Goal: Information Seeking & Learning: Learn about a topic

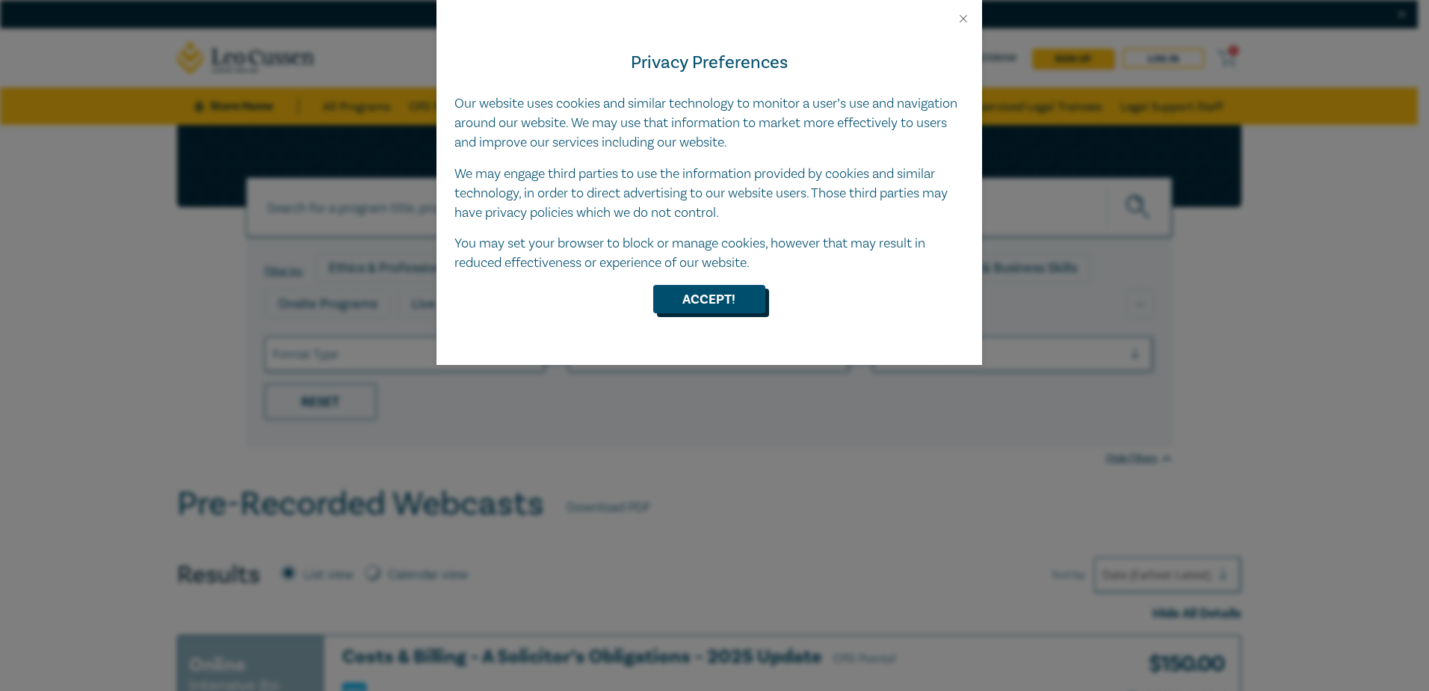
click at [749, 294] on button "Accept!" at bounding box center [709, 299] width 112 height 28
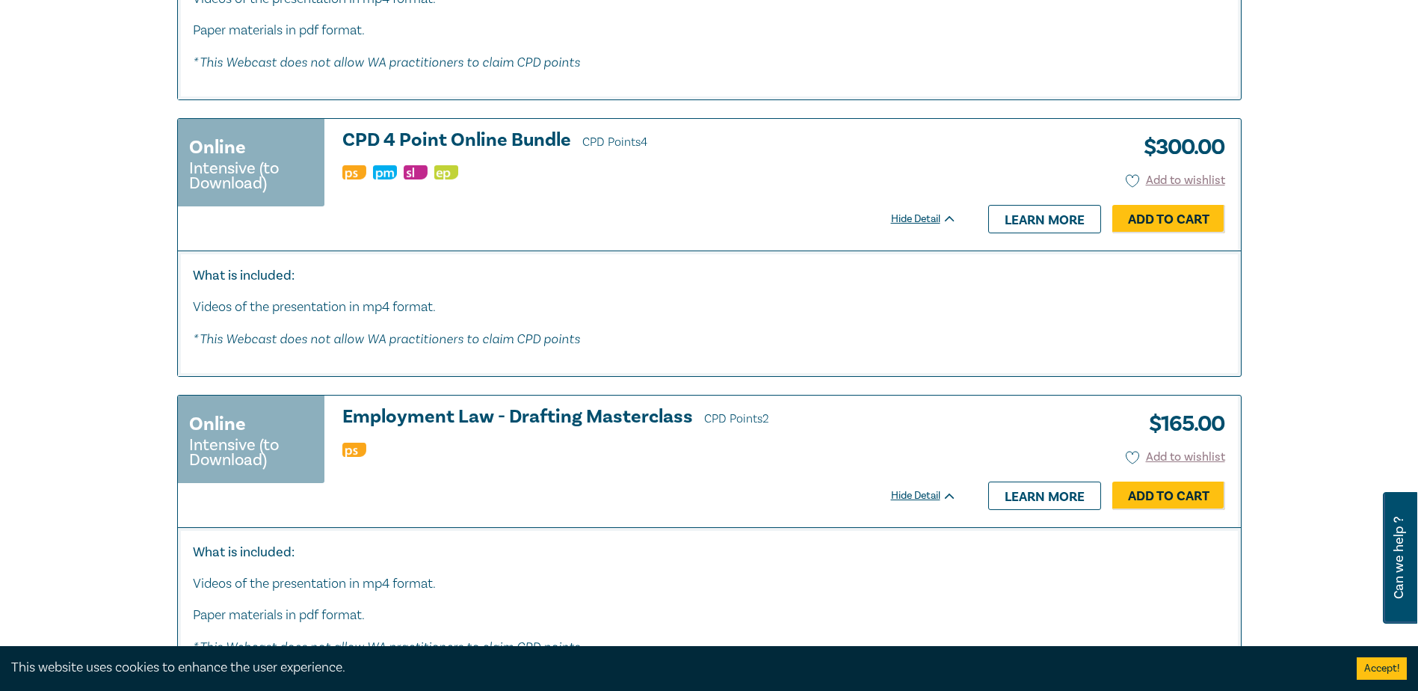
scroll to position [7419, 0]
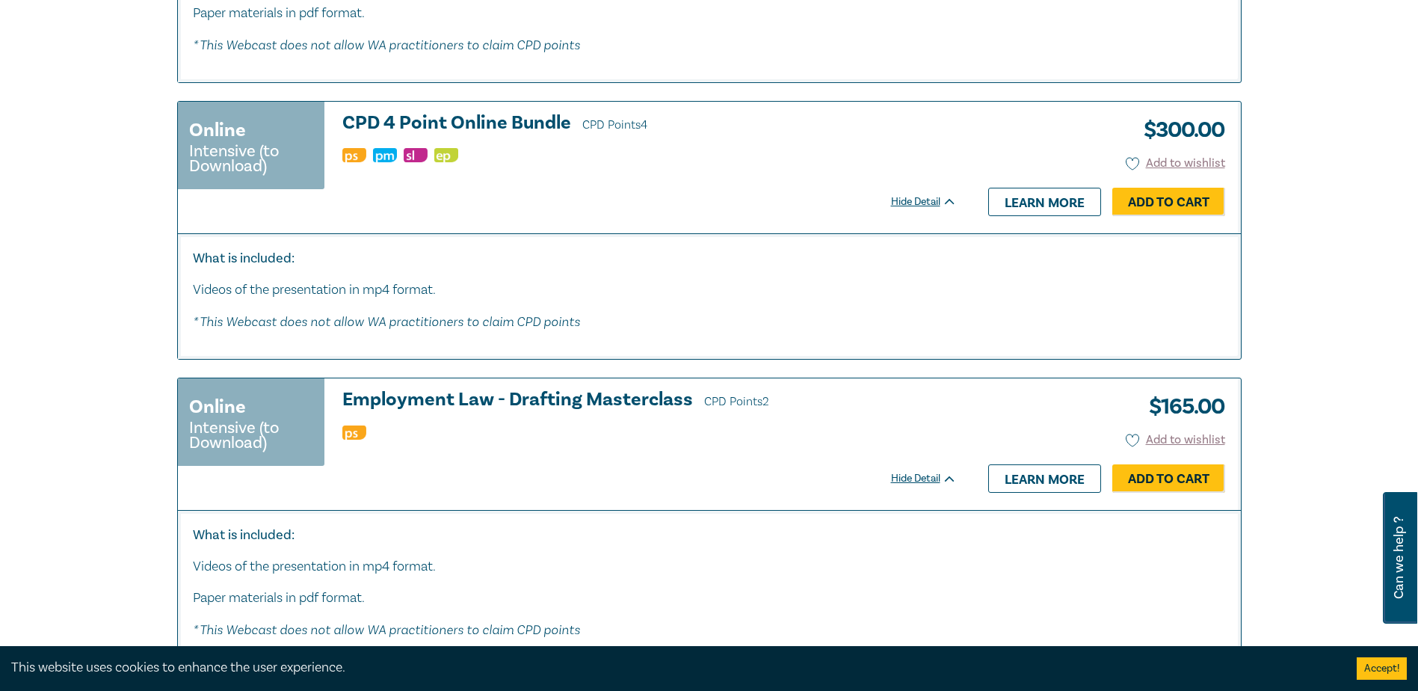
click at [419, 162] on img at bounding box center [416, 155] width 24 height 14
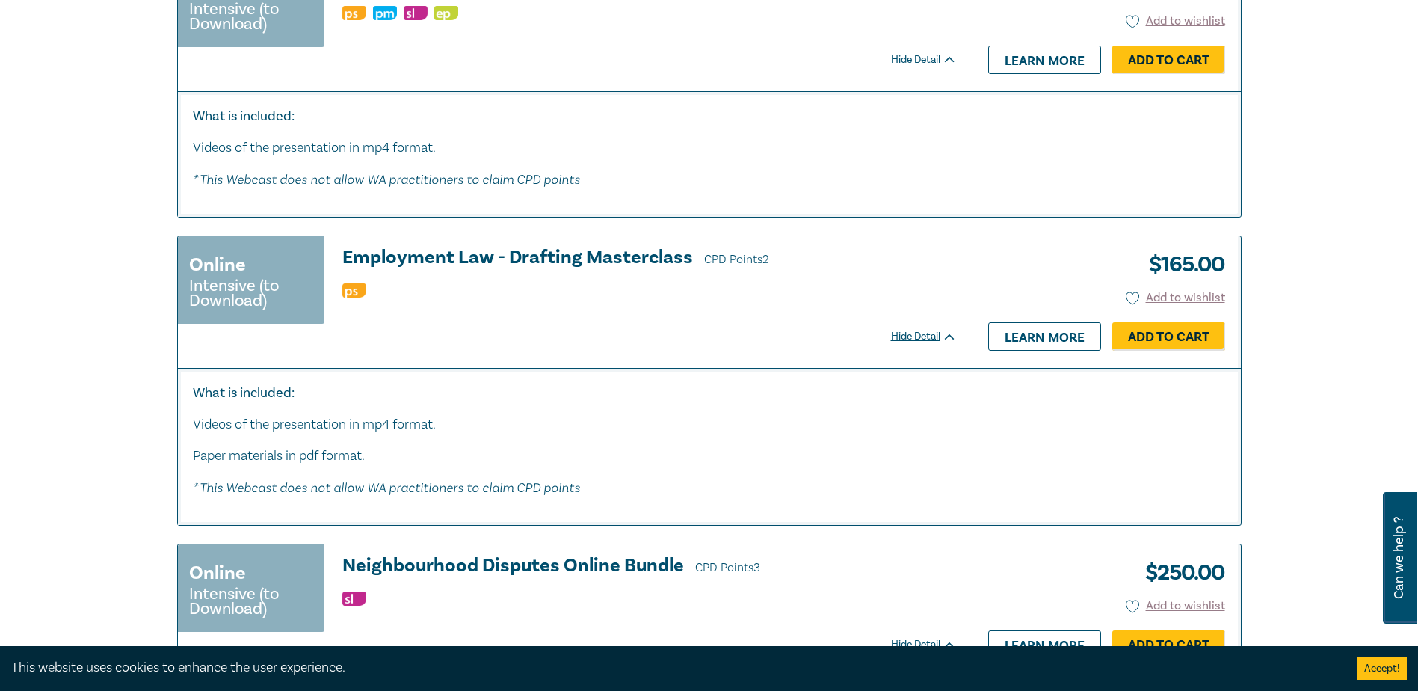
scroll to position [7867, 0]
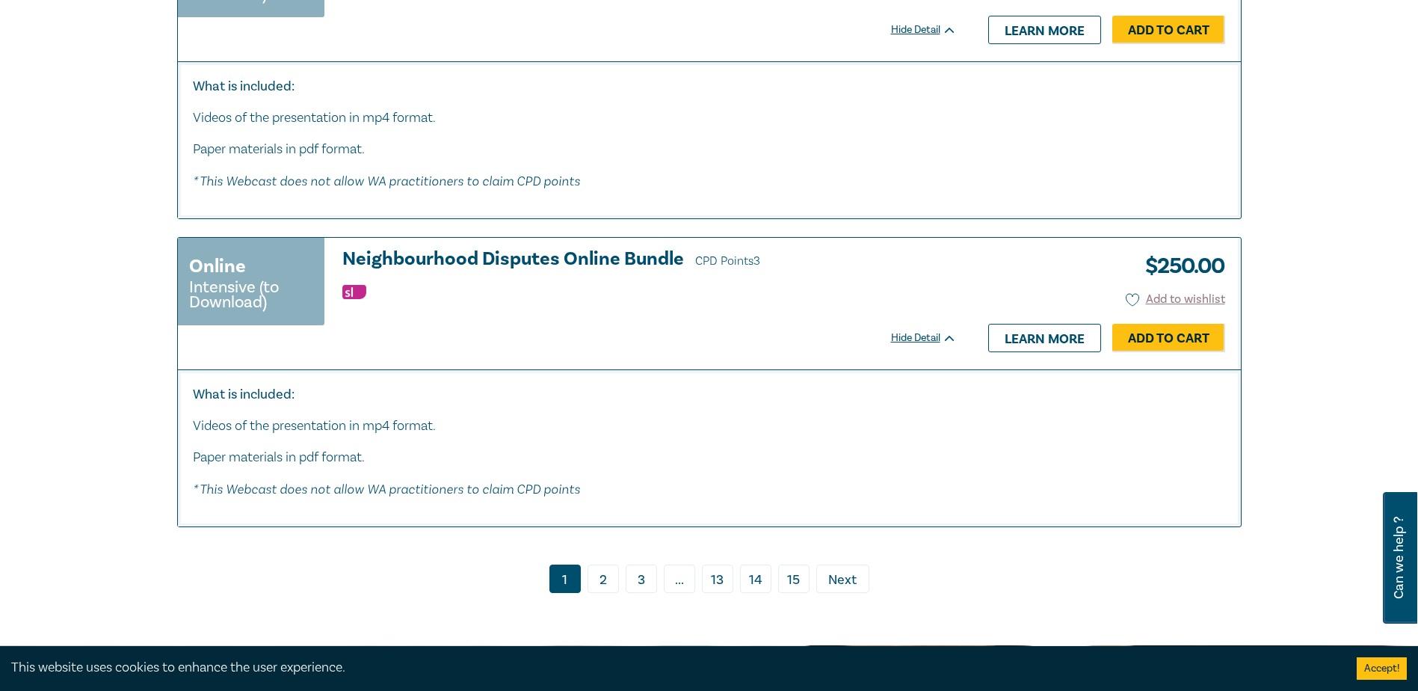
click at [604, 593] on link "2" at bounding box center [602, 578] width 31 height 28
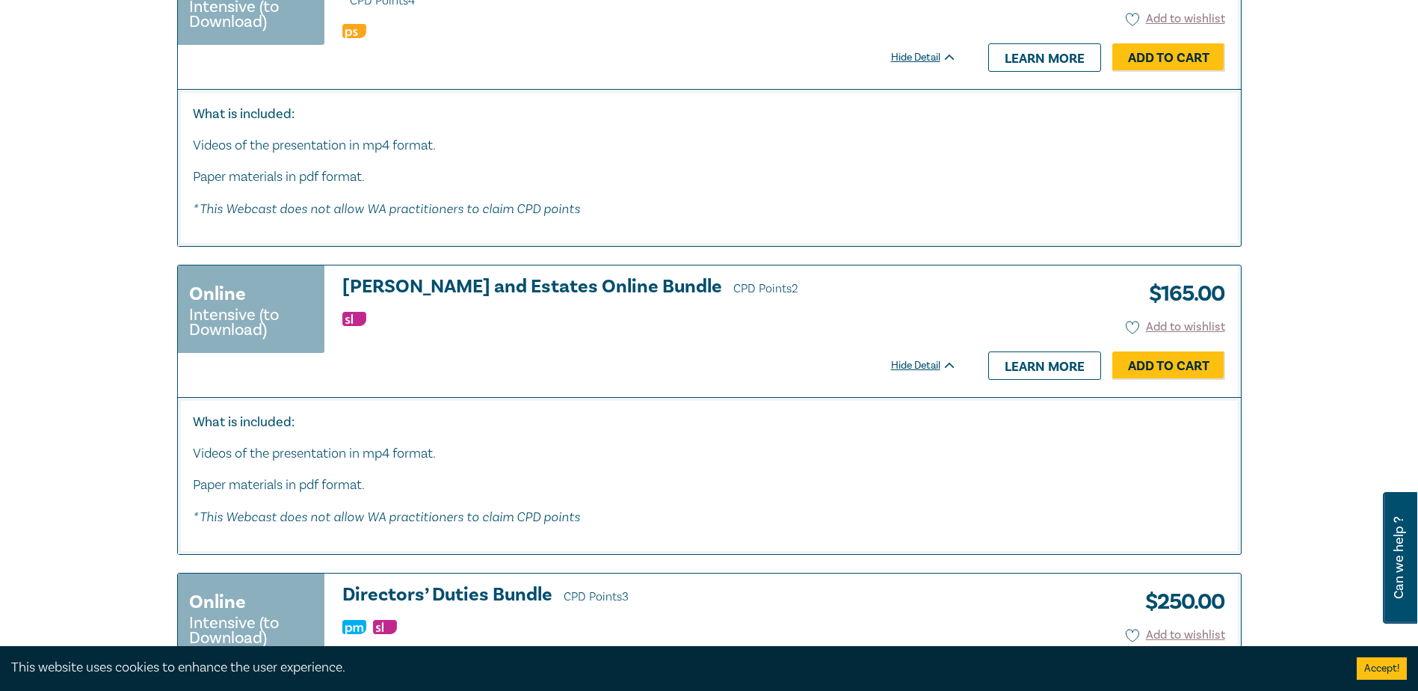
scroll to position [2840, 0]
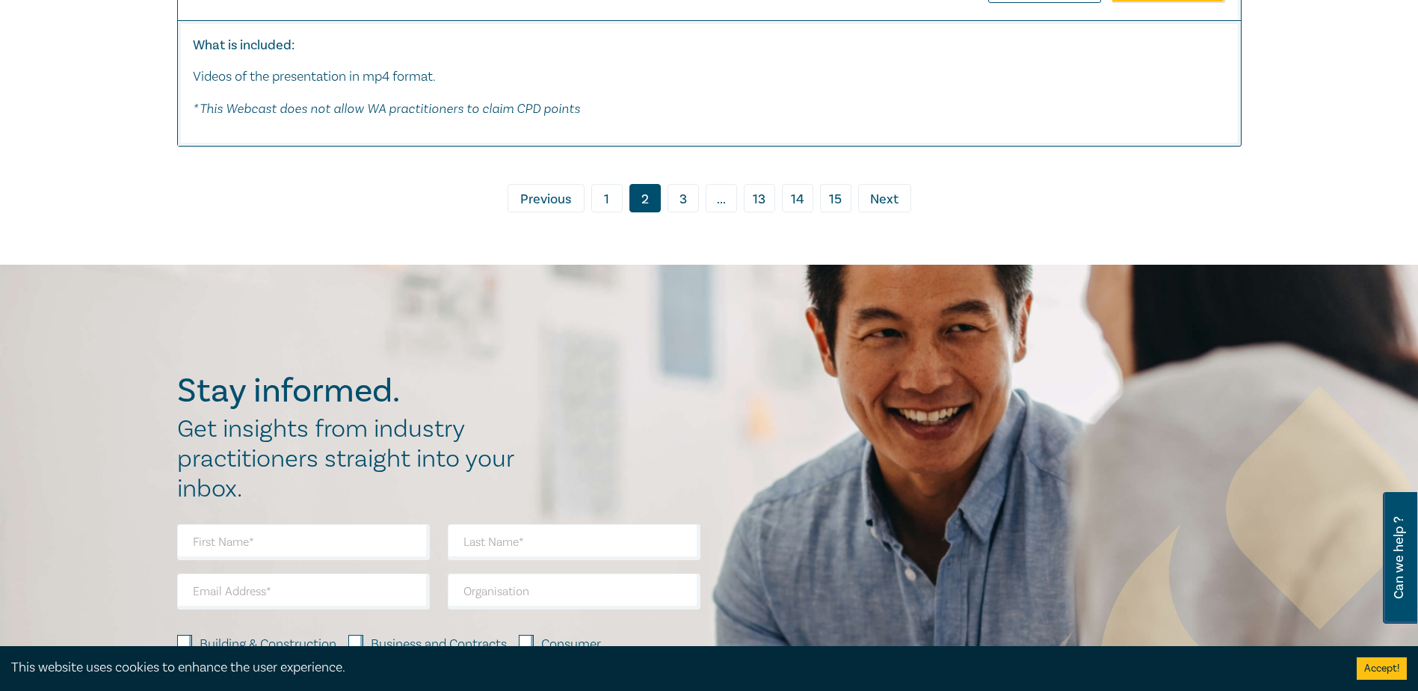
click at [598, 204] on link "1" at bounding box center [606, 198] width 31 height 28
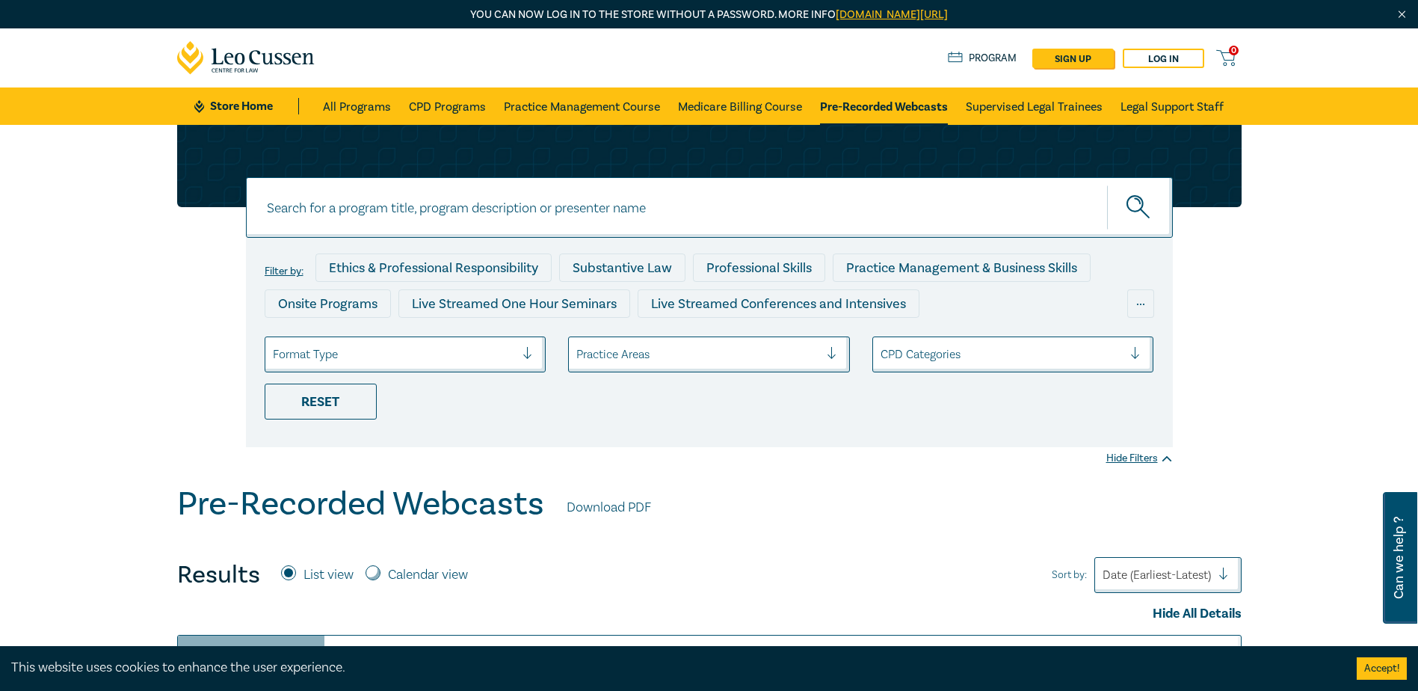
click at [828, 354] on div at bounding box center [838, 354] width 22 height 15
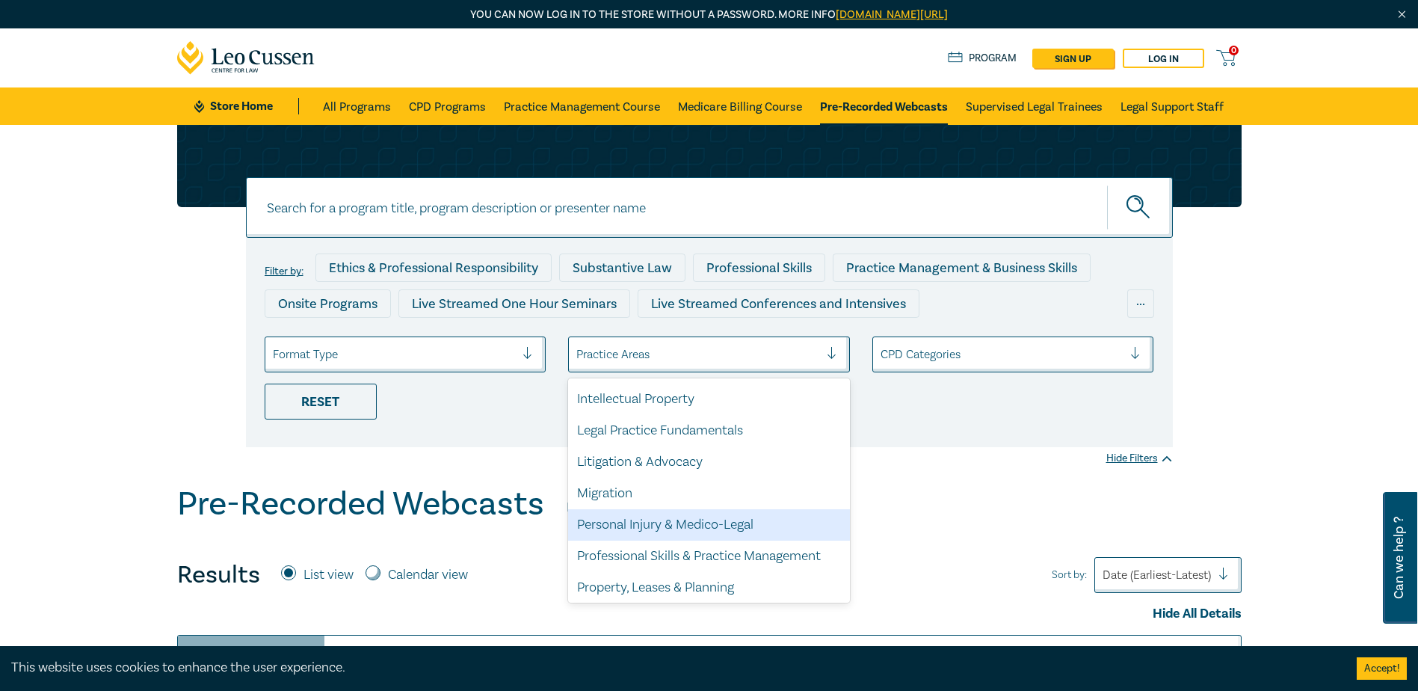
scroll to position [439, 0]
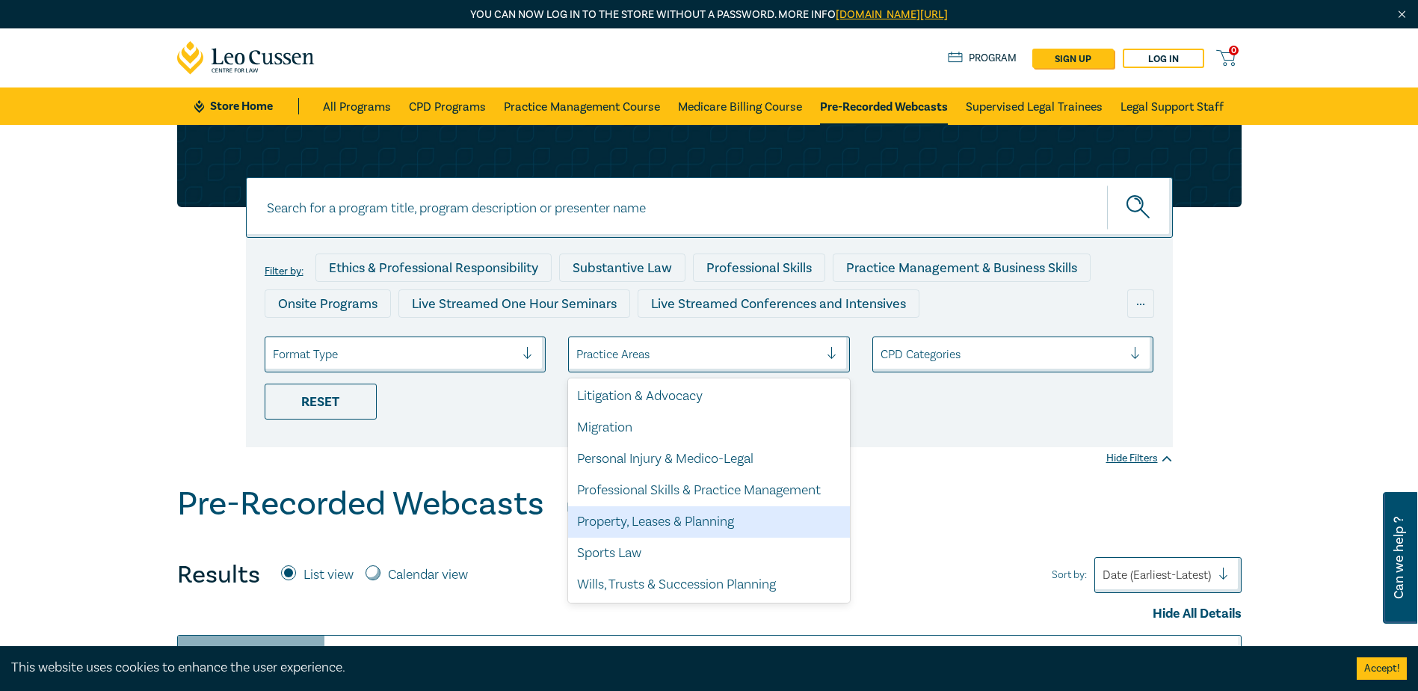
click at [685, 528] on div "Property, Leases & Planning" at bounding box center [709, 521] width 282 height 31
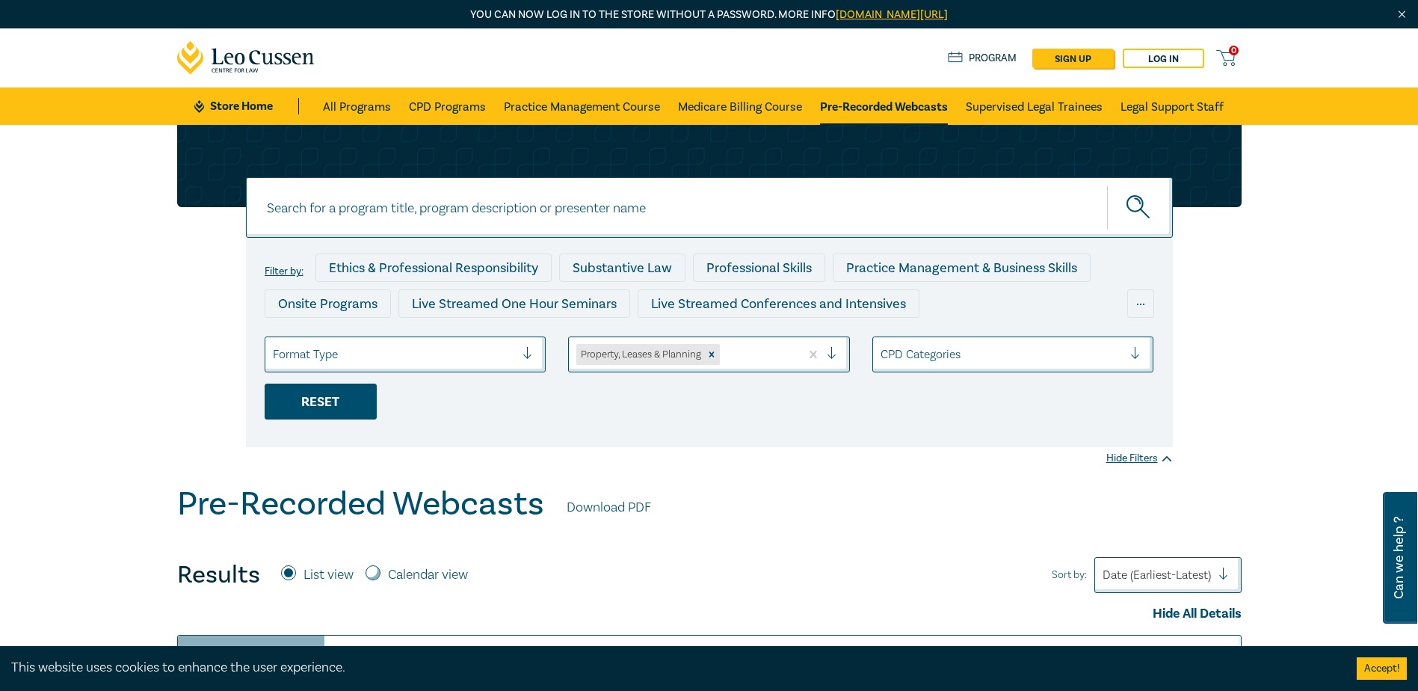
click at [342, 401] on div "Reset" at bounding box center [321, 401] width 112 height 36
click at [321, 399] on div "Reset" at bounding box center [321, 401] width 112 height 36
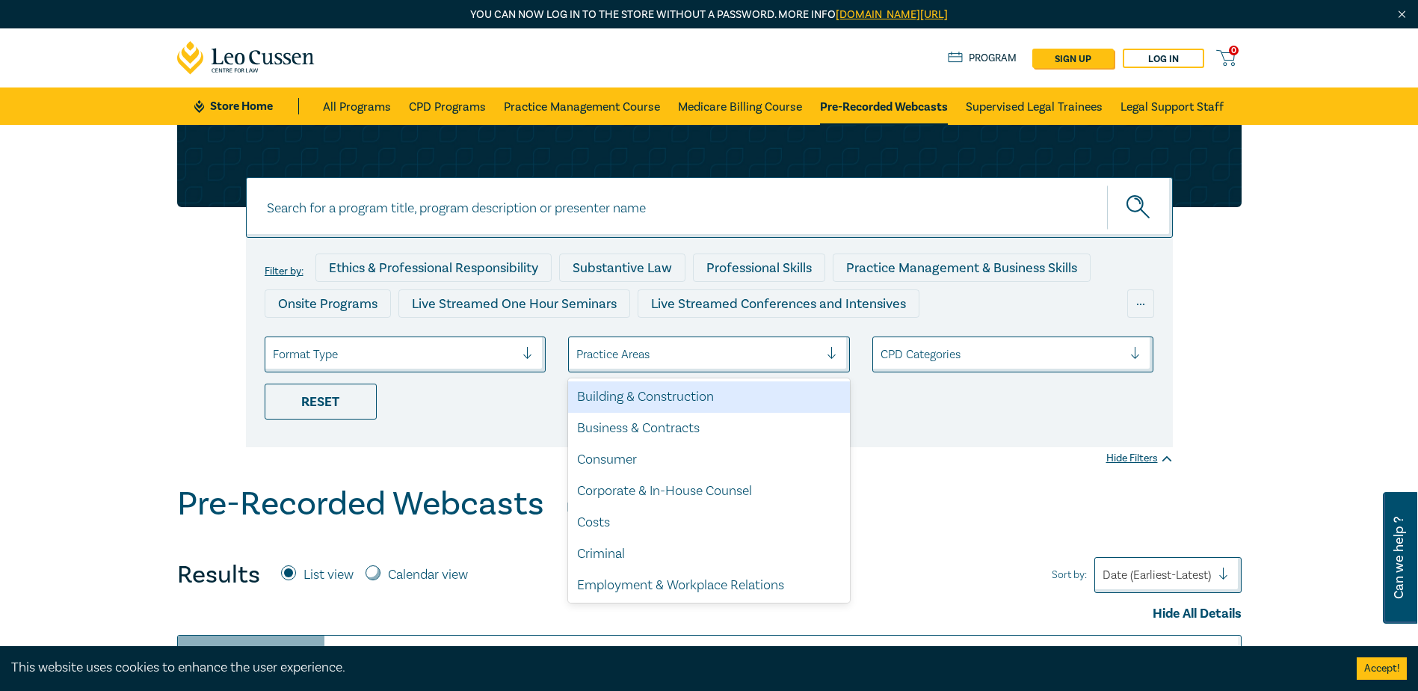
click at [719, 357] on div at bounding box center [697, 354] width 243 height 19
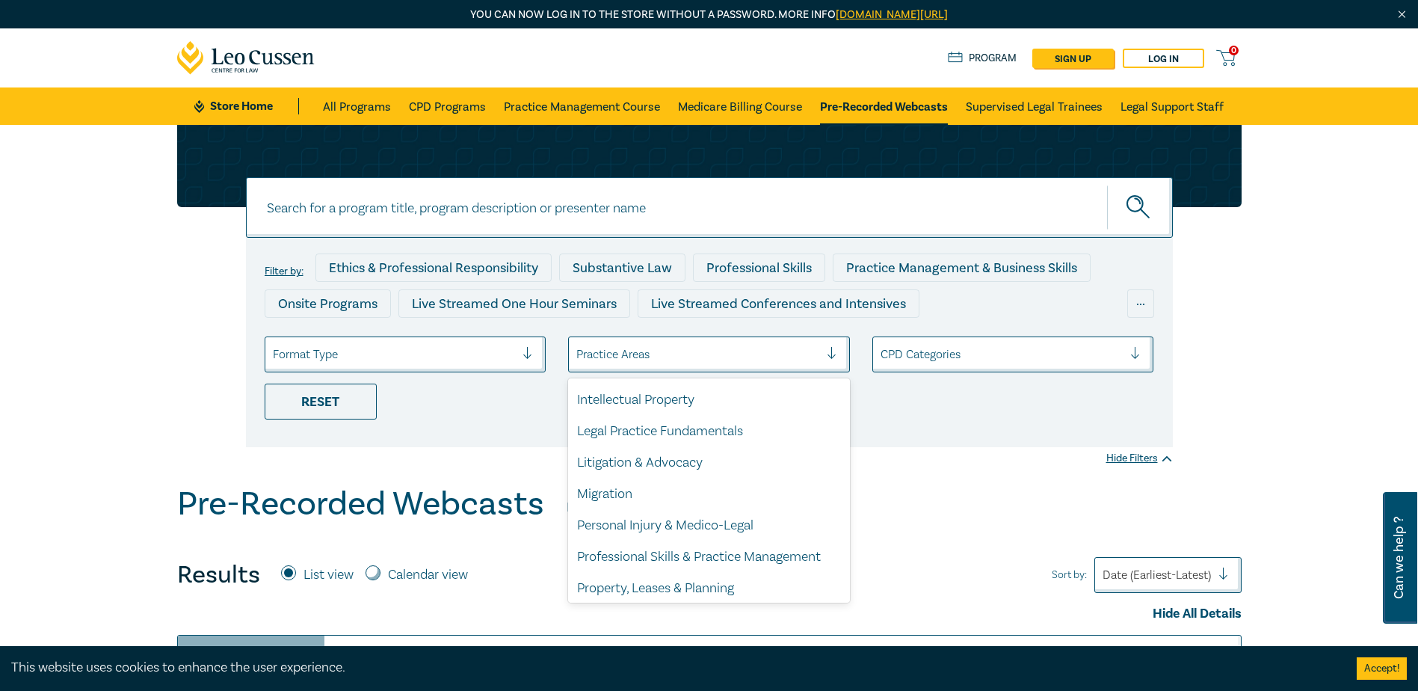
scroll to position [439, 0]
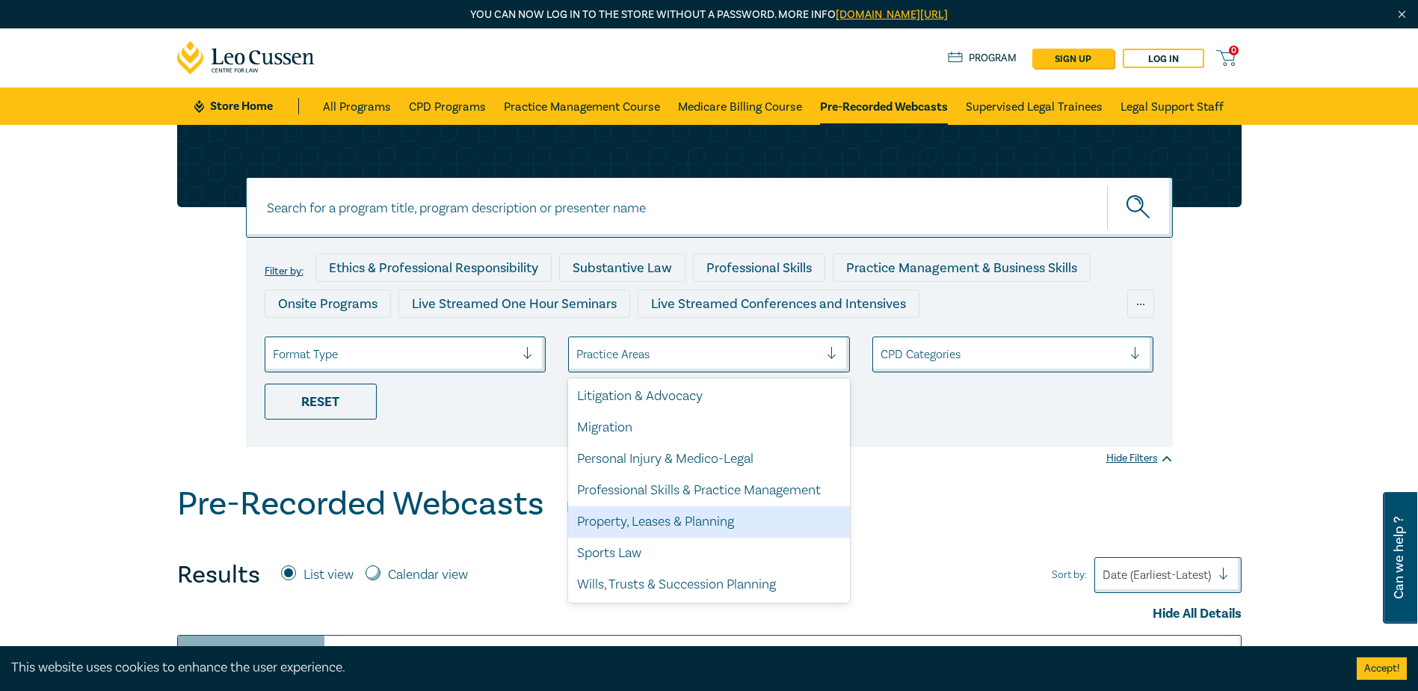
click at [652, 519] on div "Property, Leases & Planning" at bounding box center [709, 521] width 282 height 31
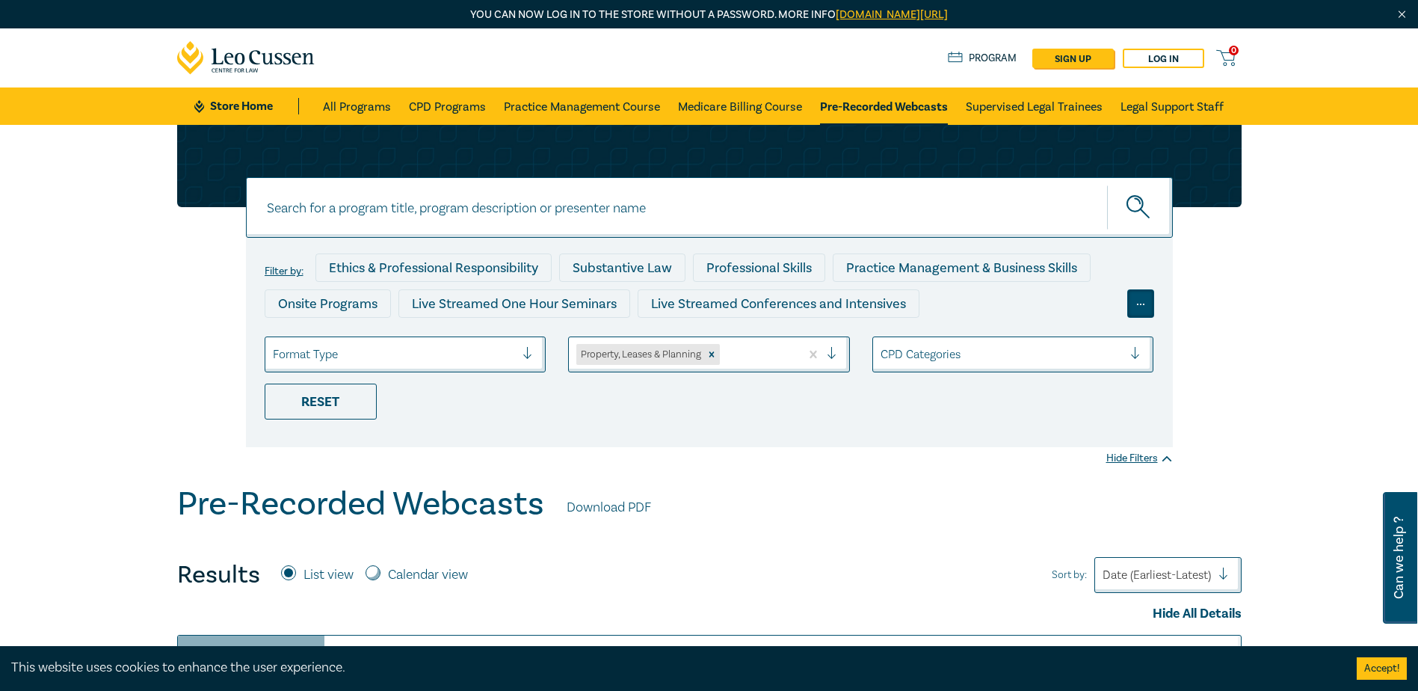
click at [1131, 298] on div "..." at bounding box center [1140, 303] width 27 height 28
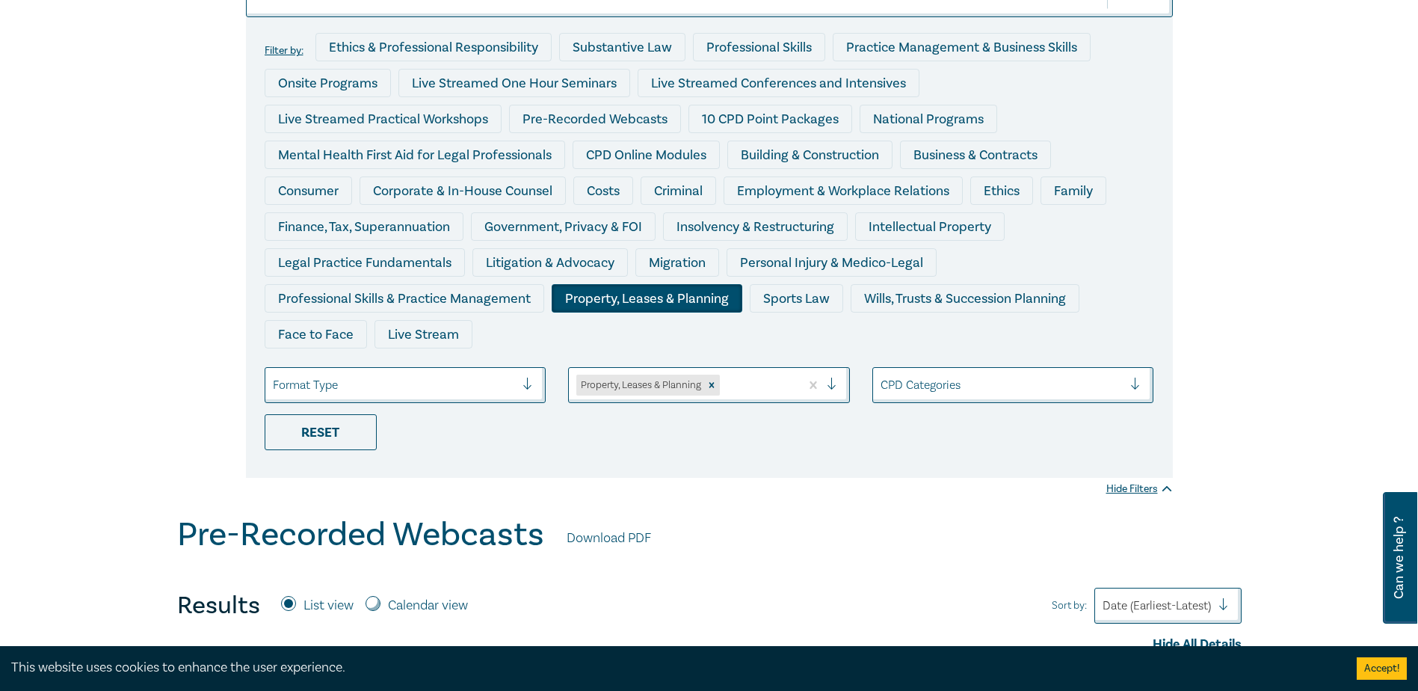
scroll to position [224, 0]
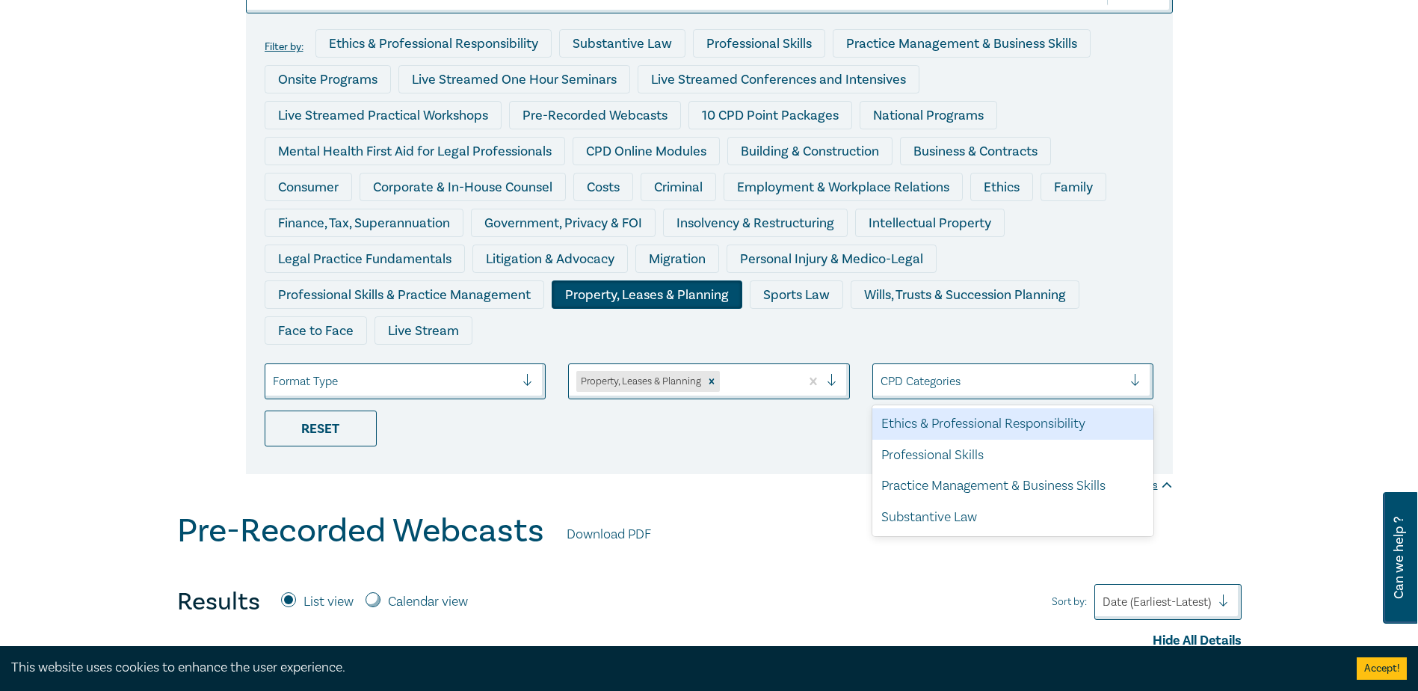
click at [1011, 389] on div at bounding box center [1001, 380] width 243 height 19
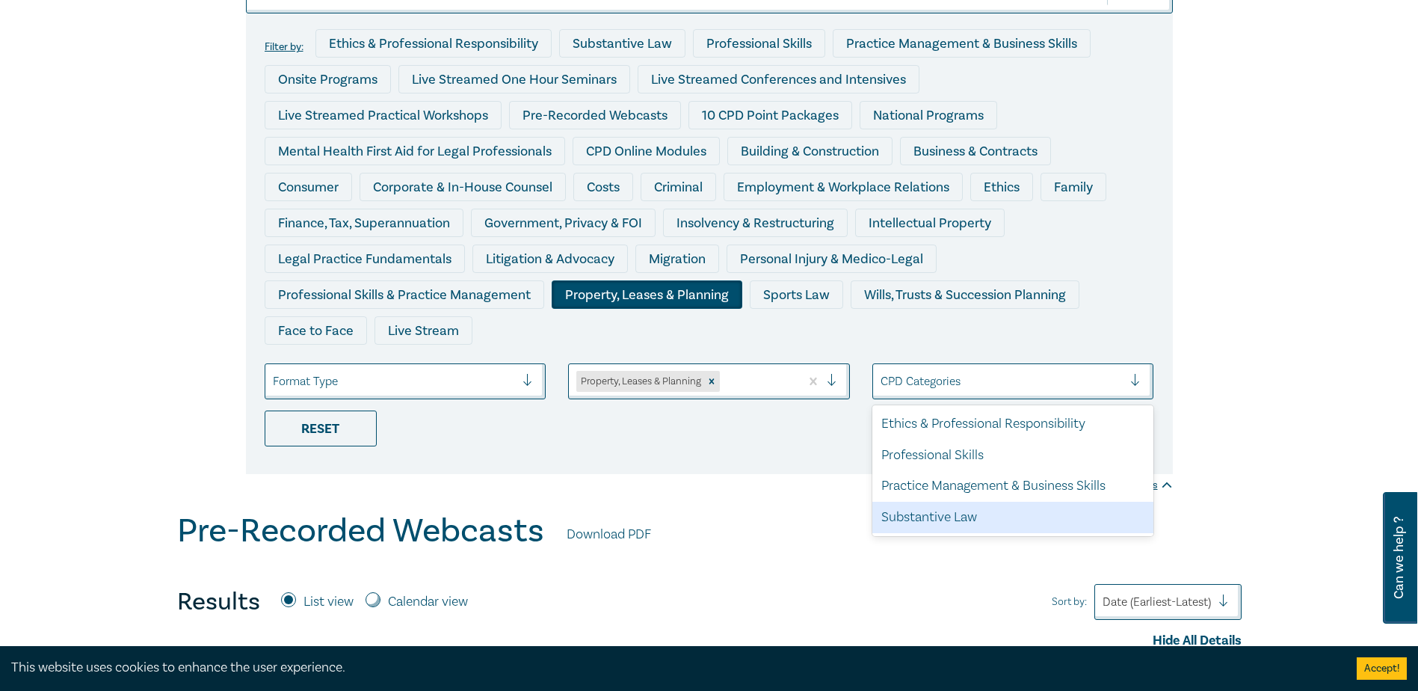
click at [954, 510] on div "Substantive Law" at bounding box center [1013, 516] width 282 height 31
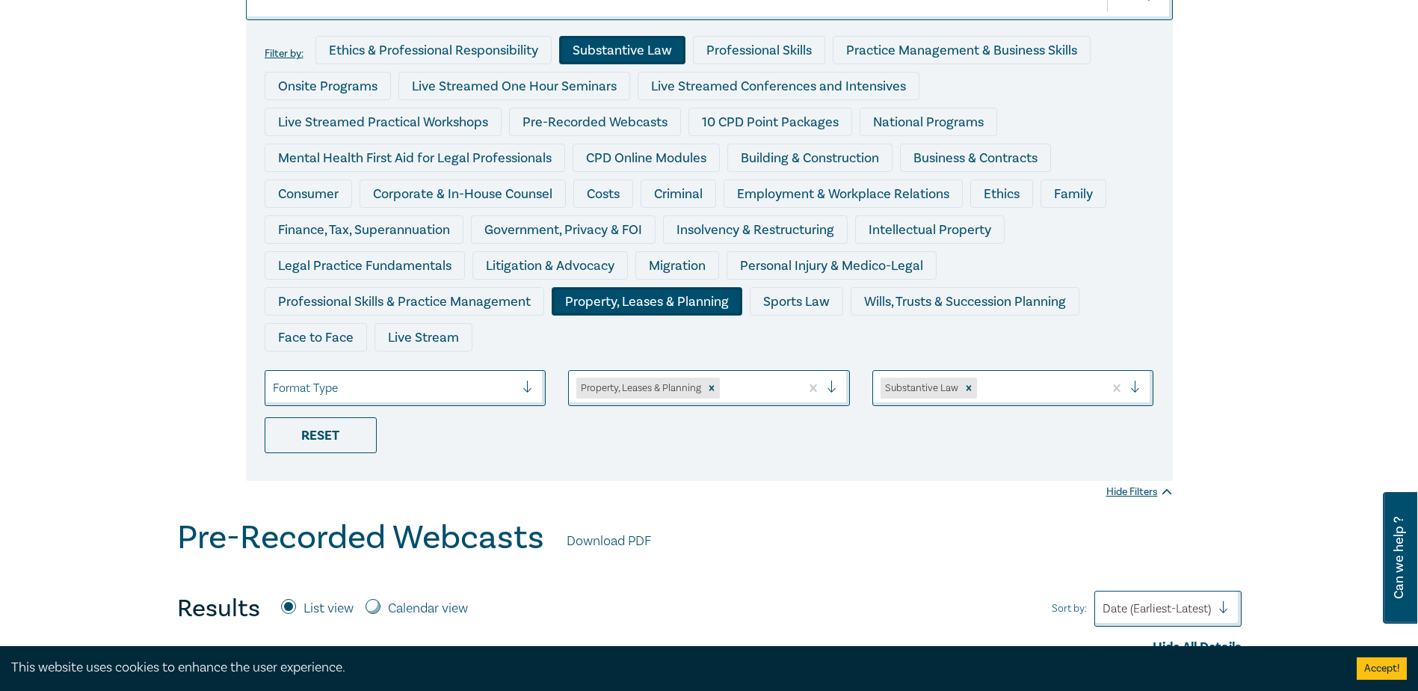
scroll to position [224, 0]
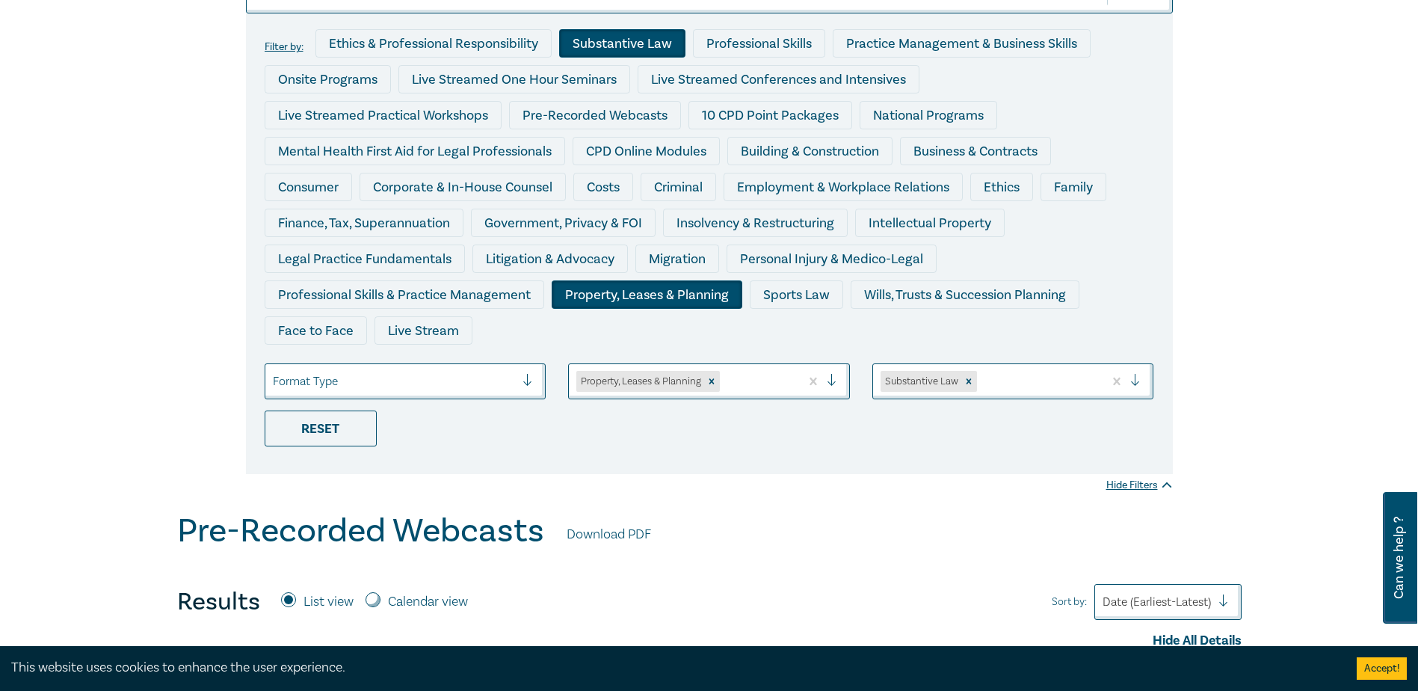
click at [477, 390] on div at bounding box center [394, 380] width 243 height 19
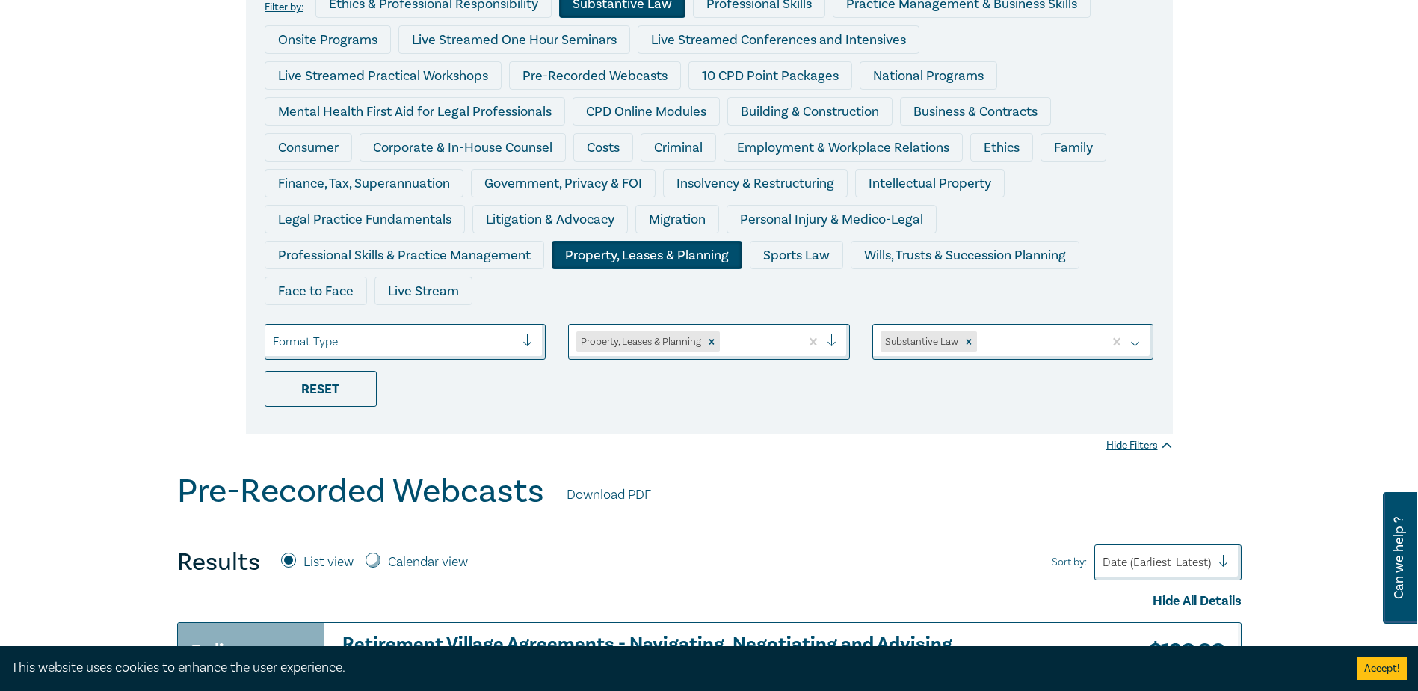
scroll to position [299, 0]
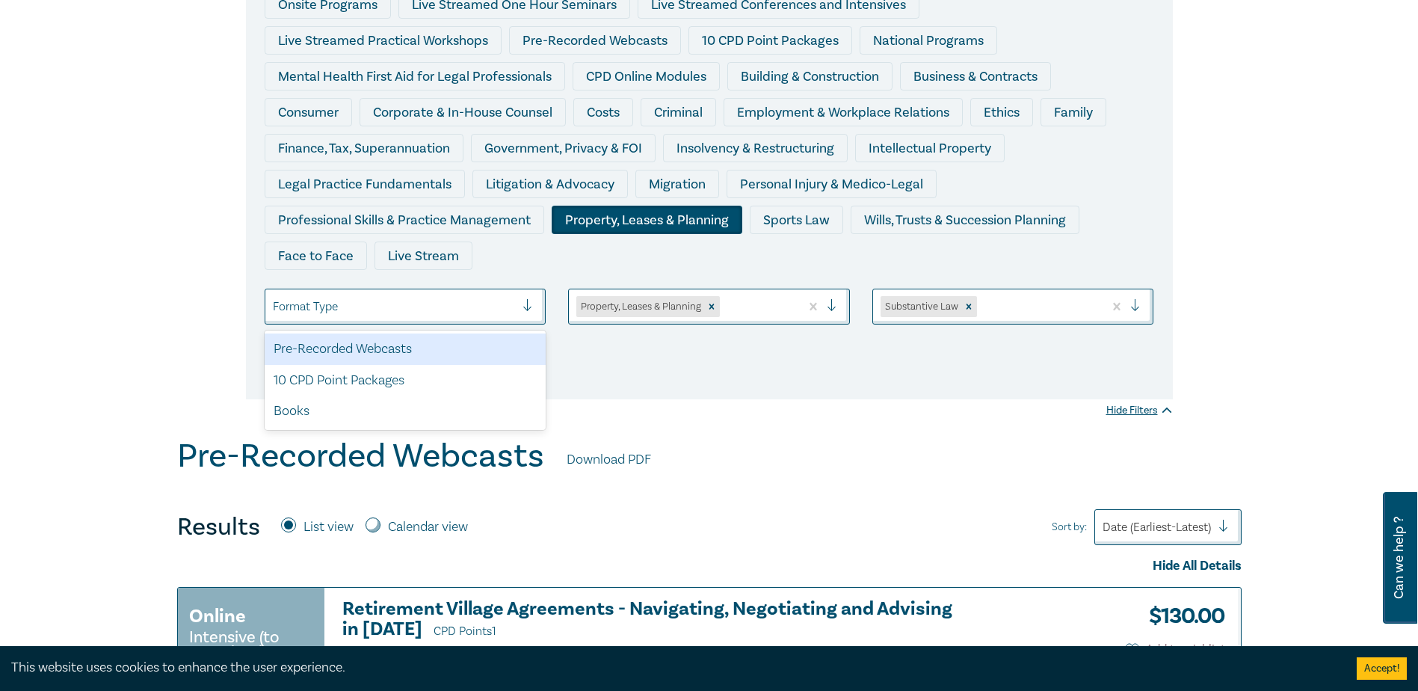
click at [326, 312] on div at bounding box center [394, 306] width 243 height 19
click at [340, 354] on div "Pre-Recorded Webcasts" at bounding box center [406, 348] width 282 height 31
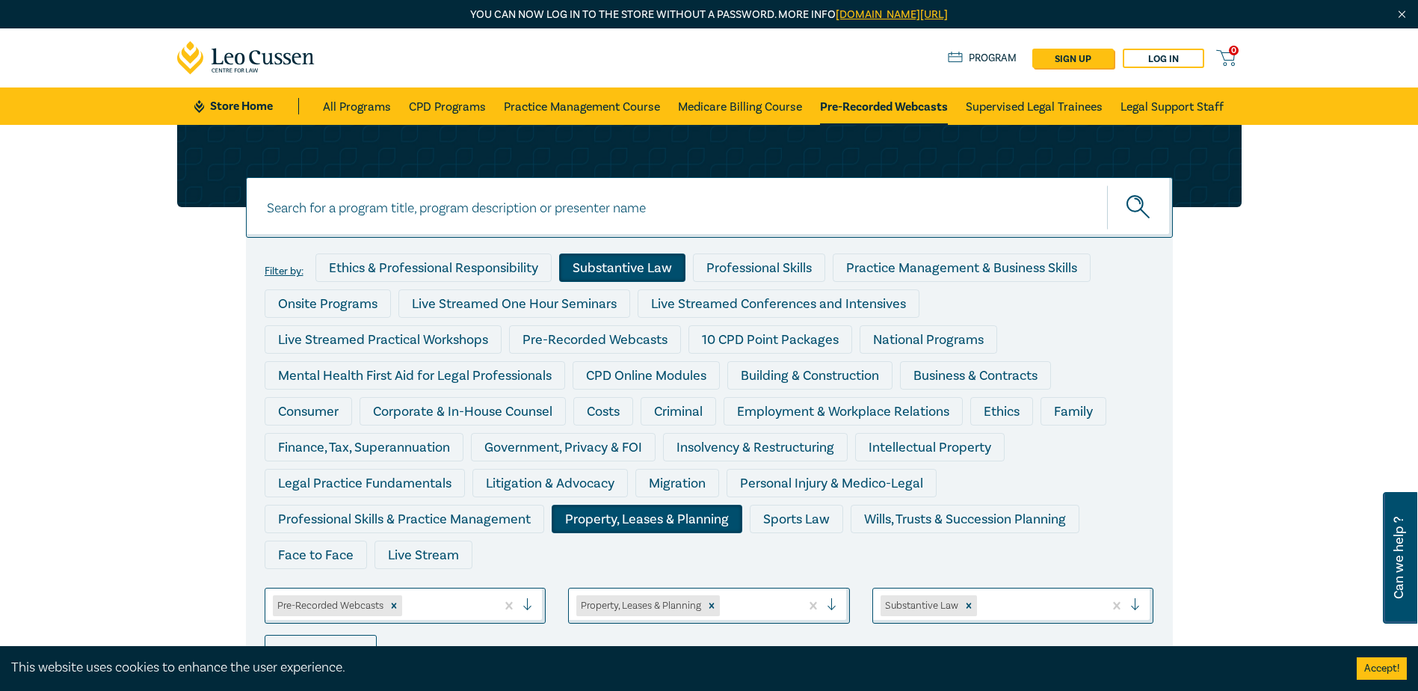
click at [1141, 222] on button "submit" at bounding box center [1140, 208] width 66 height 46
click at [1149, 212] on icon "submit" at bounding box center [1139, 208] width 26 height 26
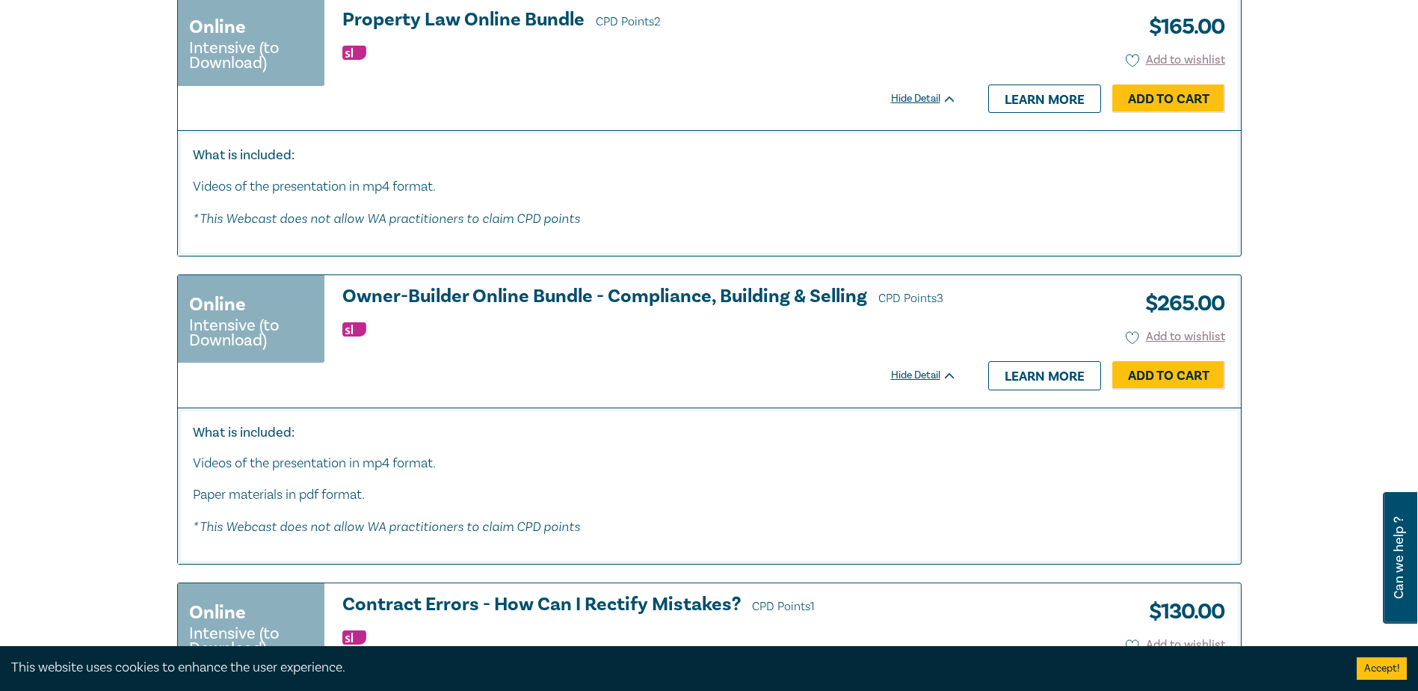
scroll to position [3572, 0]
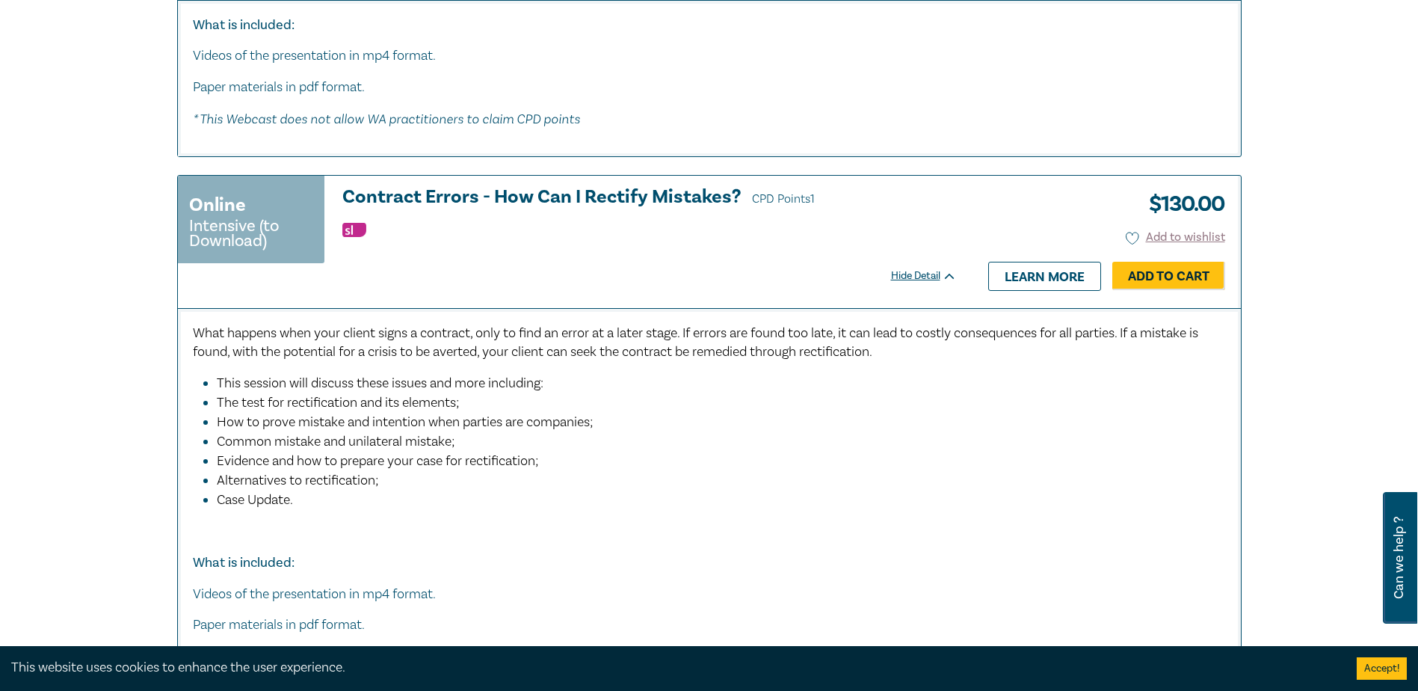
drag, startPoint x: 709, startPoint y: 303, endPoint x: 723, endPoint y: 357, distance: 54.9
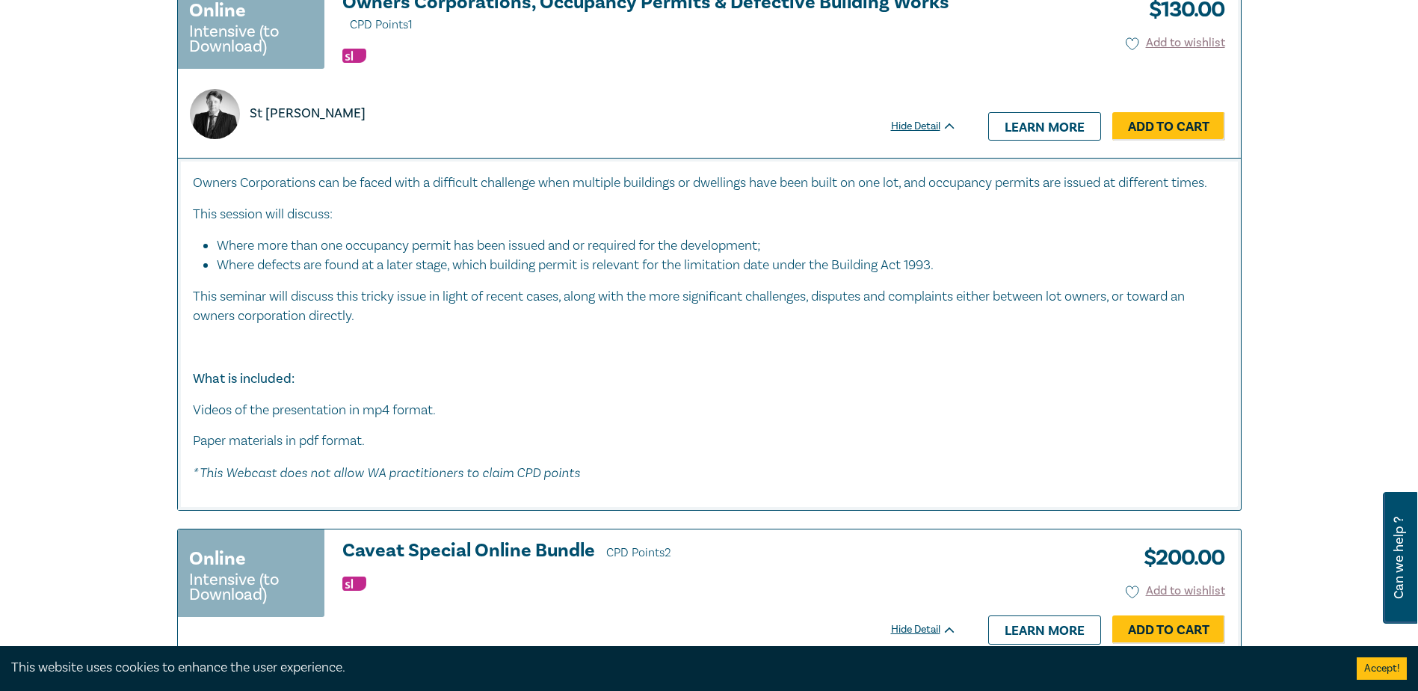
scroll to position [4830, 0]
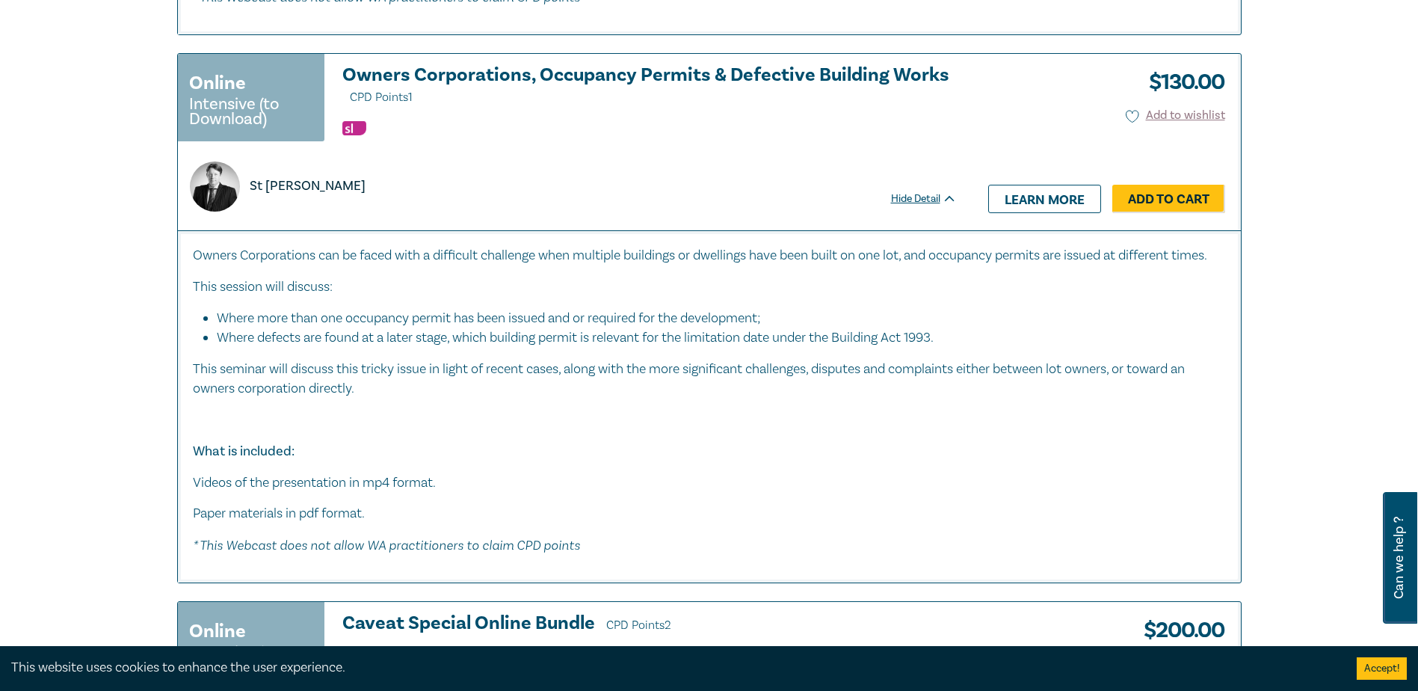
click at [561, 328] on li "Where more than one occupancy permit has been issued and or required for the de…" at bounding box center [714, 318] width 994 height 19
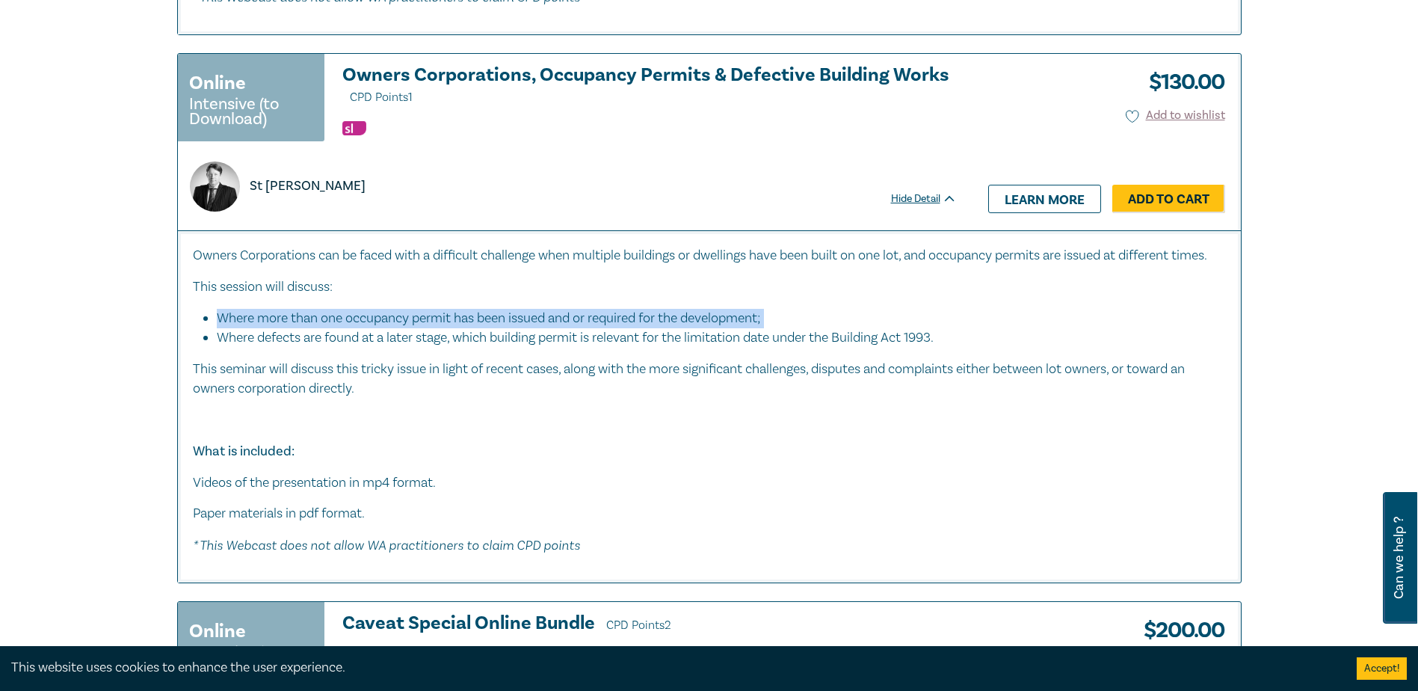
click at [561, 328] on li "Where more than one occupancy permit has been issued and or required for the de…" at bounding box center [714, 318] width 994 height 19
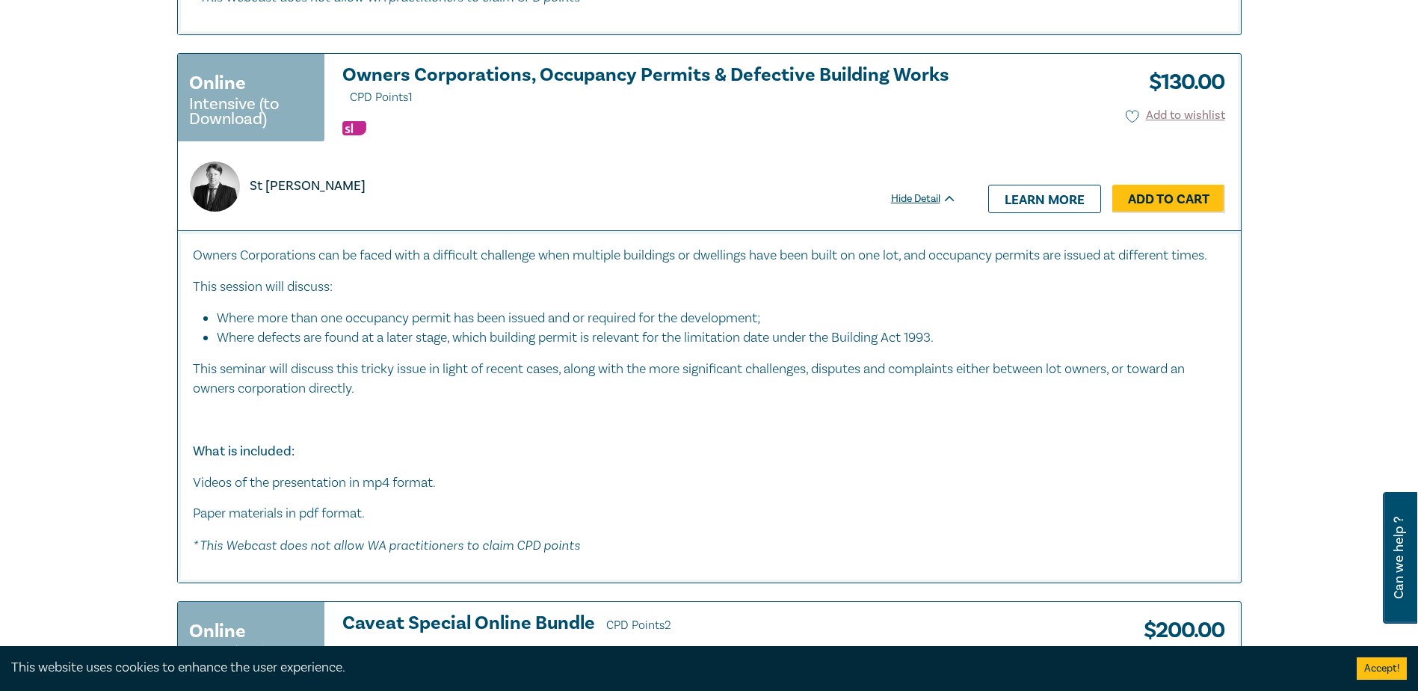
drag, startPoint x: 561, startPoint y: 354, endPoint x: 714, endPoint y: 376, distance: 155.6
click at [714, 348] on li "Where defects are found at a later stage, which building permit is relevant for…" at bounding box center [721, 337] width 1009 height 19
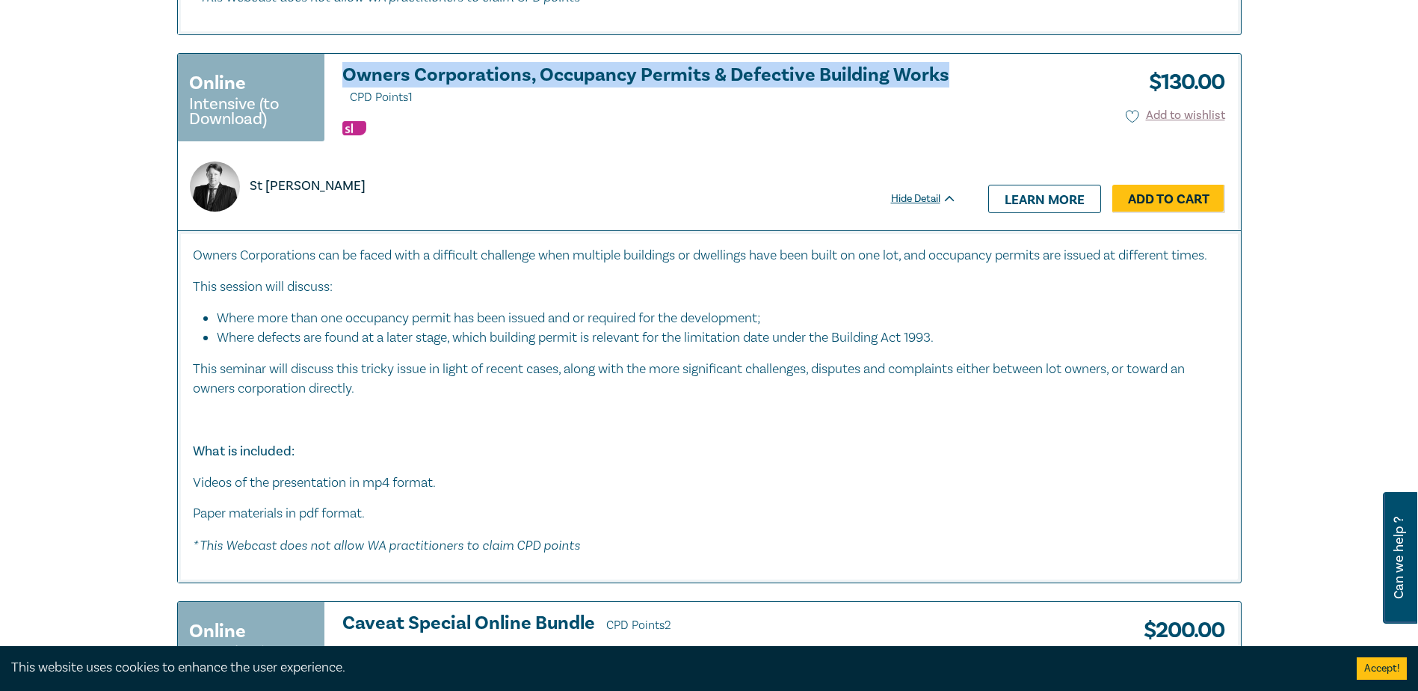
drag, startPoint x: 339, startPoint y: 86, endPoint x: 962, endPoint y: 100, distance: 623.5
click at [962, 100] on div "Online Intensive (to Download) Owners Corporations, Occupancy Permits & Defecti…" at bounding box center [575, 142] width 794 height 176
copy h3 "Owners Corporations, Occupancy Permits & Defective Building Works"
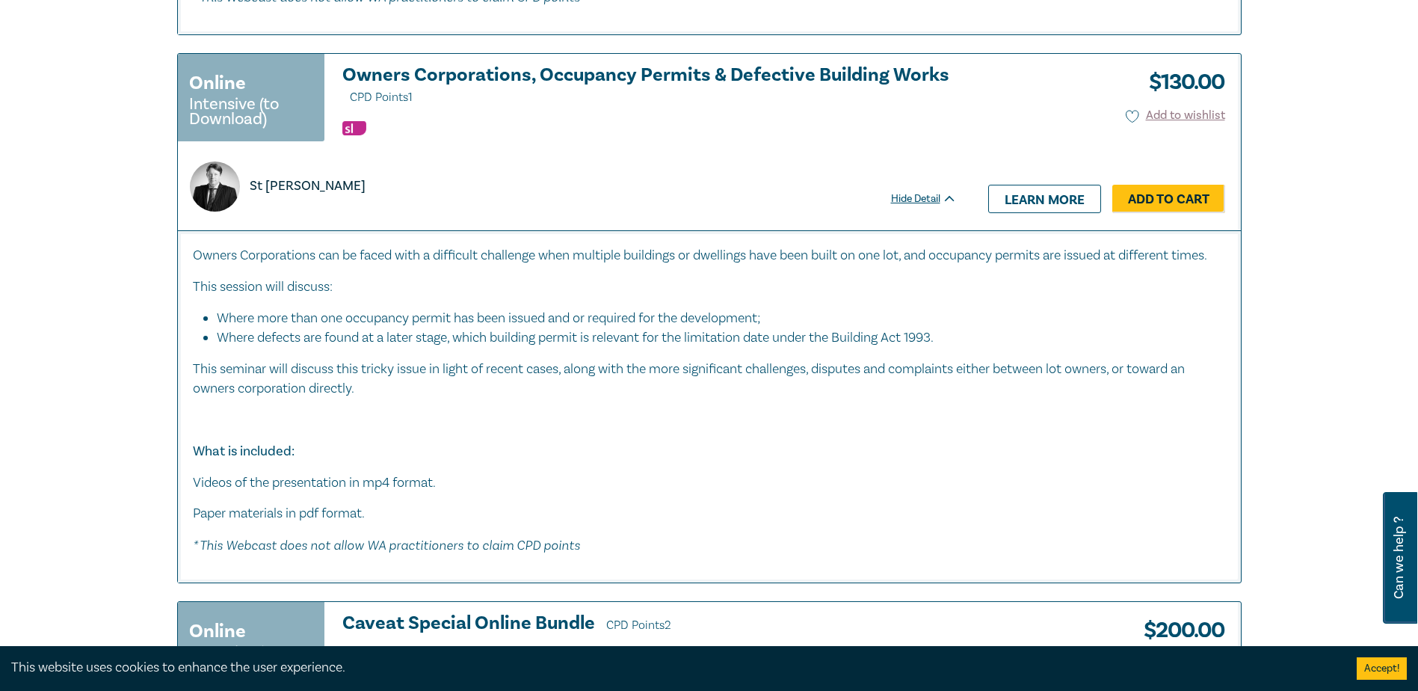
drag, startPoint x: 269, startPoint y: 104, endPoint x: 294, endPoint y: 110, distance: 26.1
click at [277, 107] on div "Online Intensive (to Download)" at bounding box center [251, 97] width 146 height 87
drag, startPoint x: 294, startPoint y: 110, endPoint x: 830, endPoint y: 96, distance: 535.3
click at [830, 96] on h3 "Owners Corporations, Occupancy Permits & Defective Building Works CPD Points 1" at bounding box center [649, 86] width 614 height 43
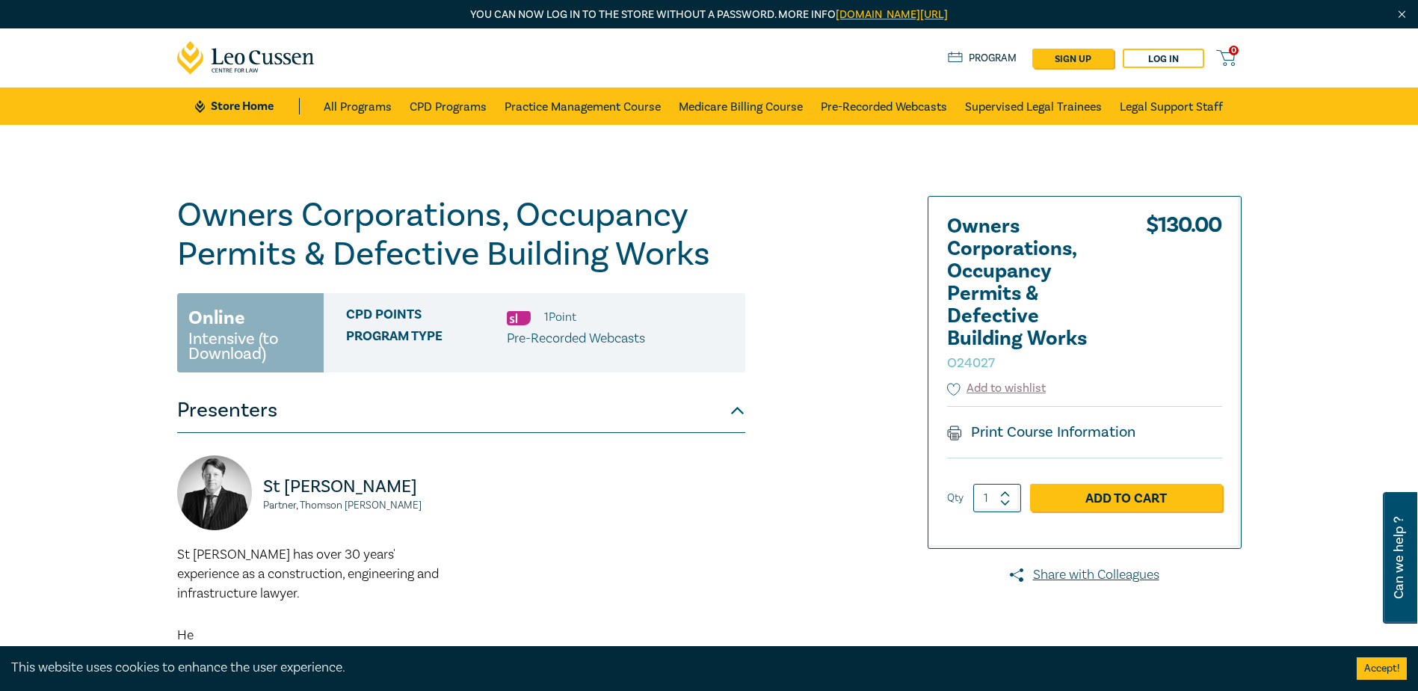
click at [392, 241] on h1 "Owners Corporations, Occupancy Permits & Defective Building Works O24027" at bounding box center [461, 235] width 568 height 78
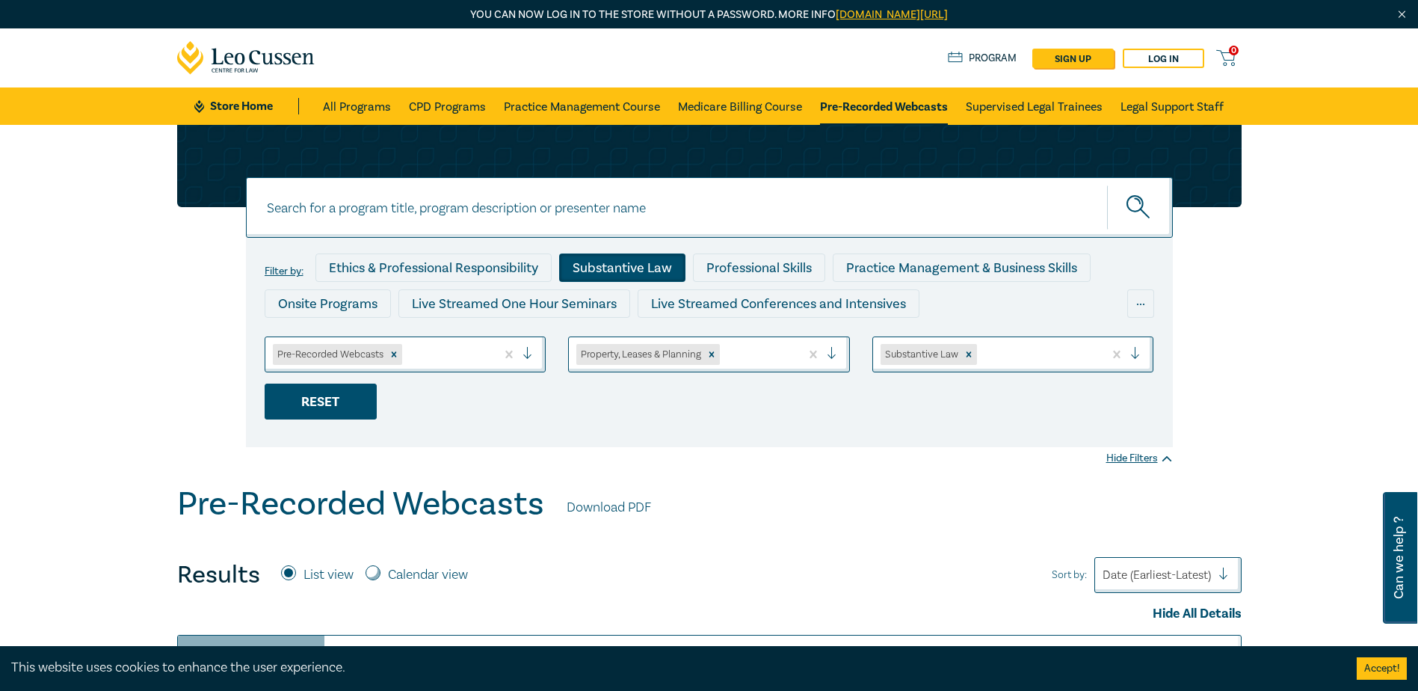
click at [359, 407] on div "Reset" at bounding box center [321, 401] width 112 height 36
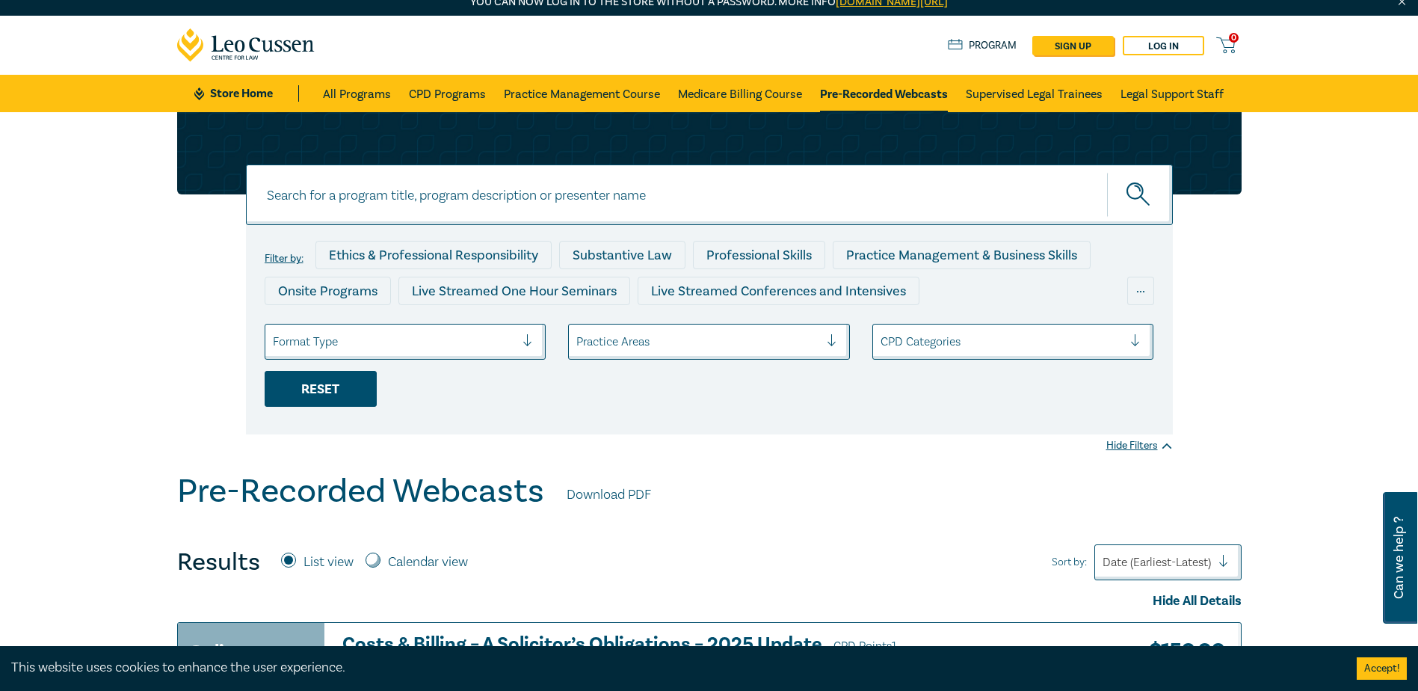
scroll to position [673, 0]
